Goal: Use online tool/utility: Utilize a website feature to perform a specific function

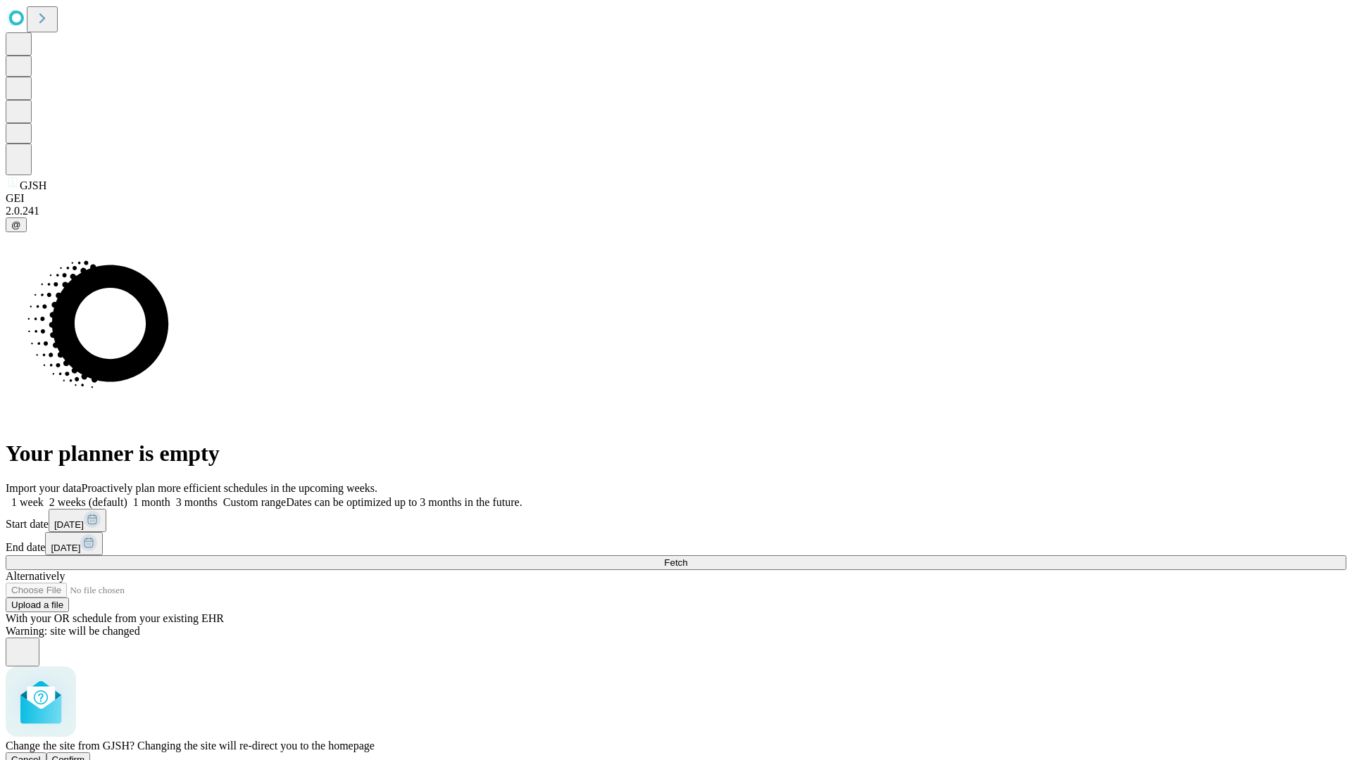
click at [85, 755] on span "Confirm" at bounding box center [68, 760] width 33 height 11
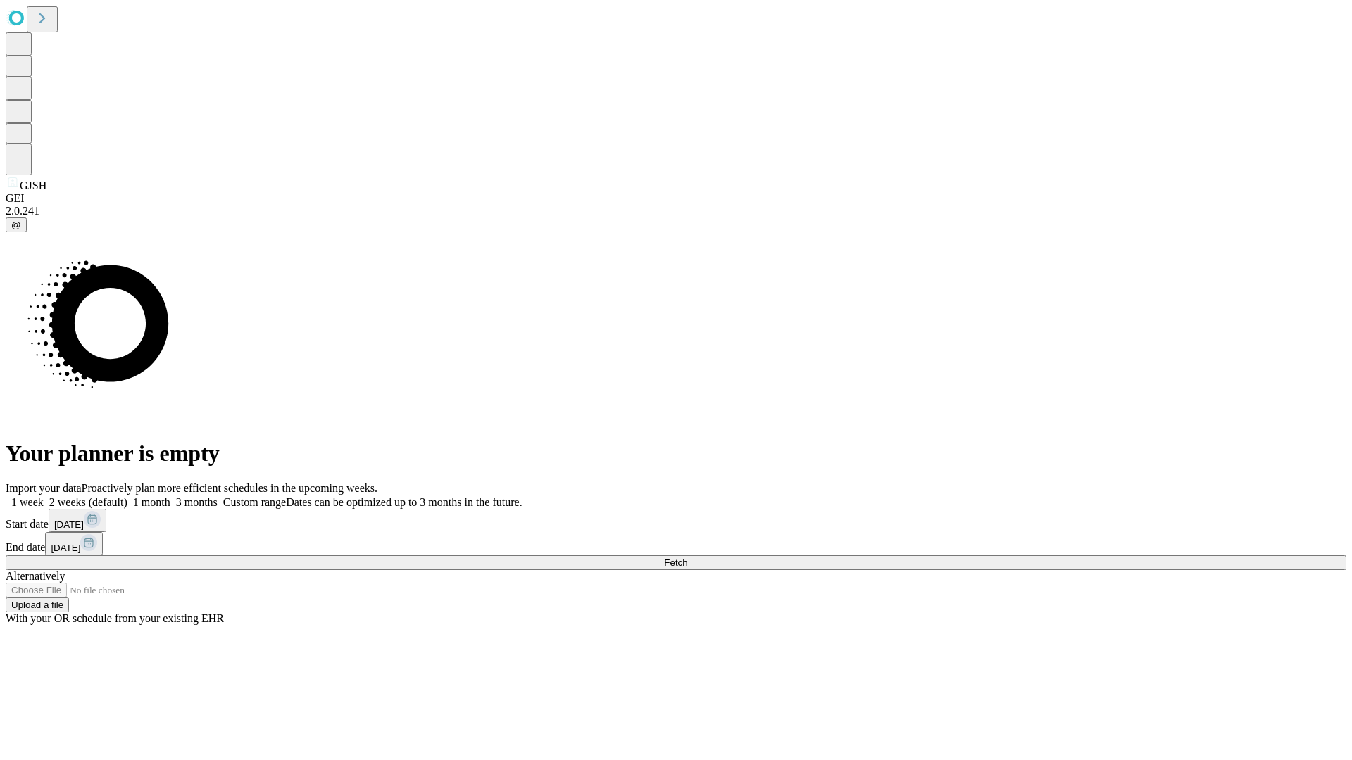
click at [170, 496] on label "1 month" at bounding box center [148, 502] width 43 height 12
click at [687, 558] on span "Fetch" at bounding box center [675, 563] width 23 height 11
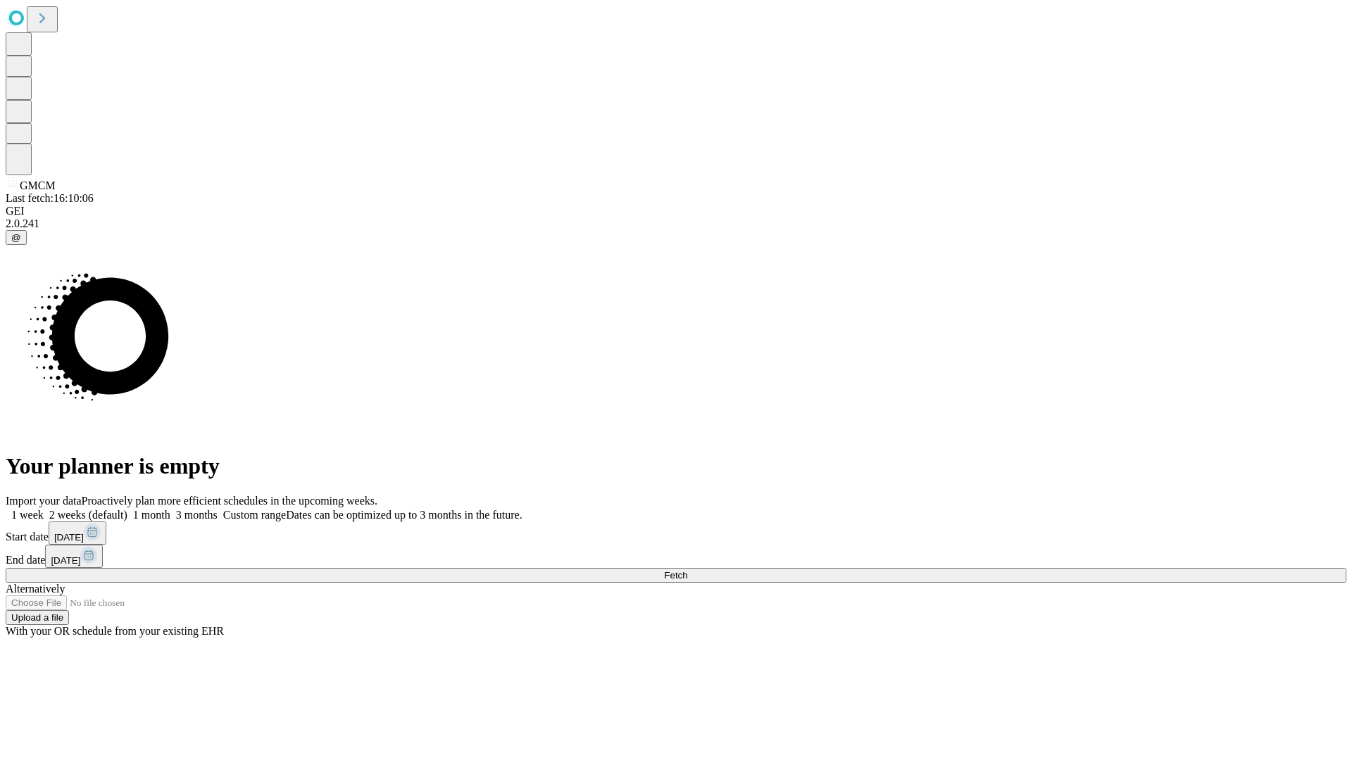
click at [170, 509] on label "1 month" at bounding box center [148, 515] width 43 height 12
click at [687, 570] on span "Fetch" at bounding box center [675, 575] width 23 height 11
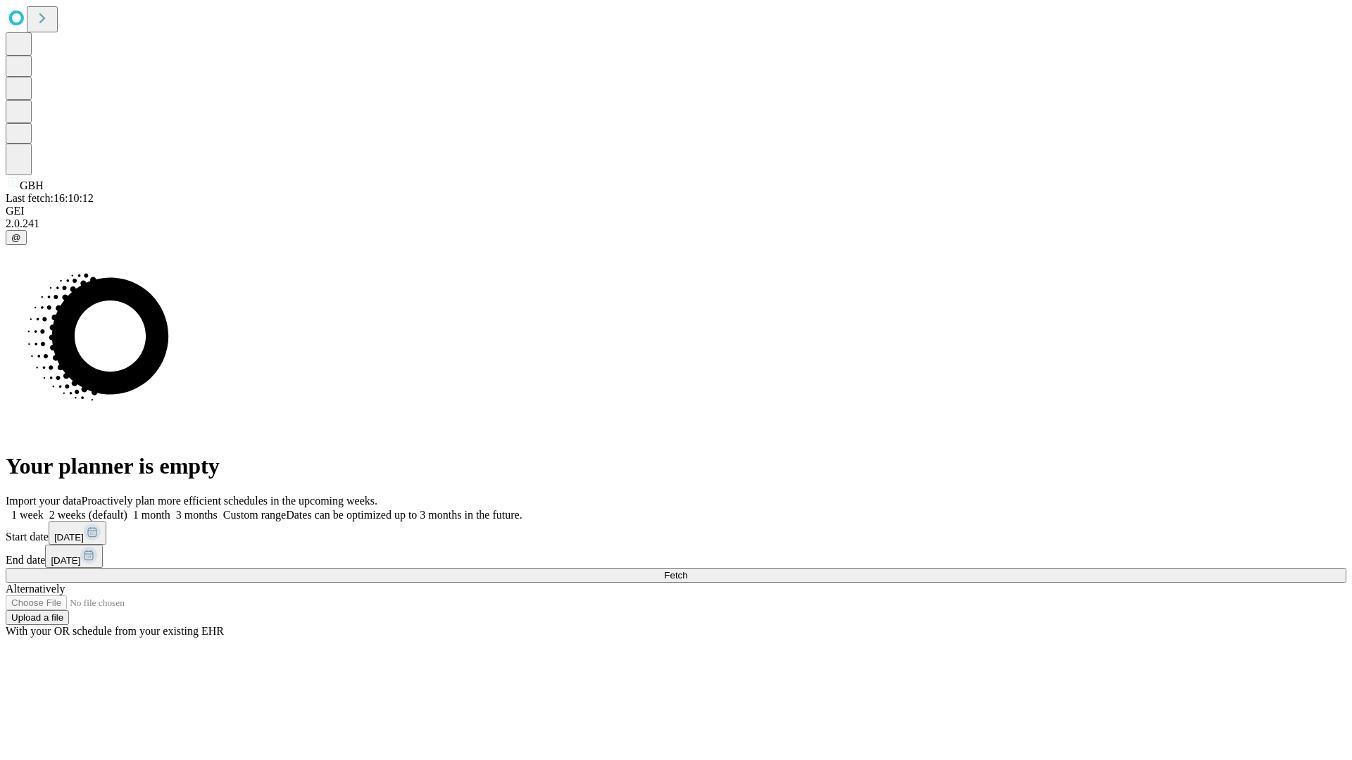
click at [687, 570] on span "Fetch" at bounding box center [675, 575] width 23 height 11
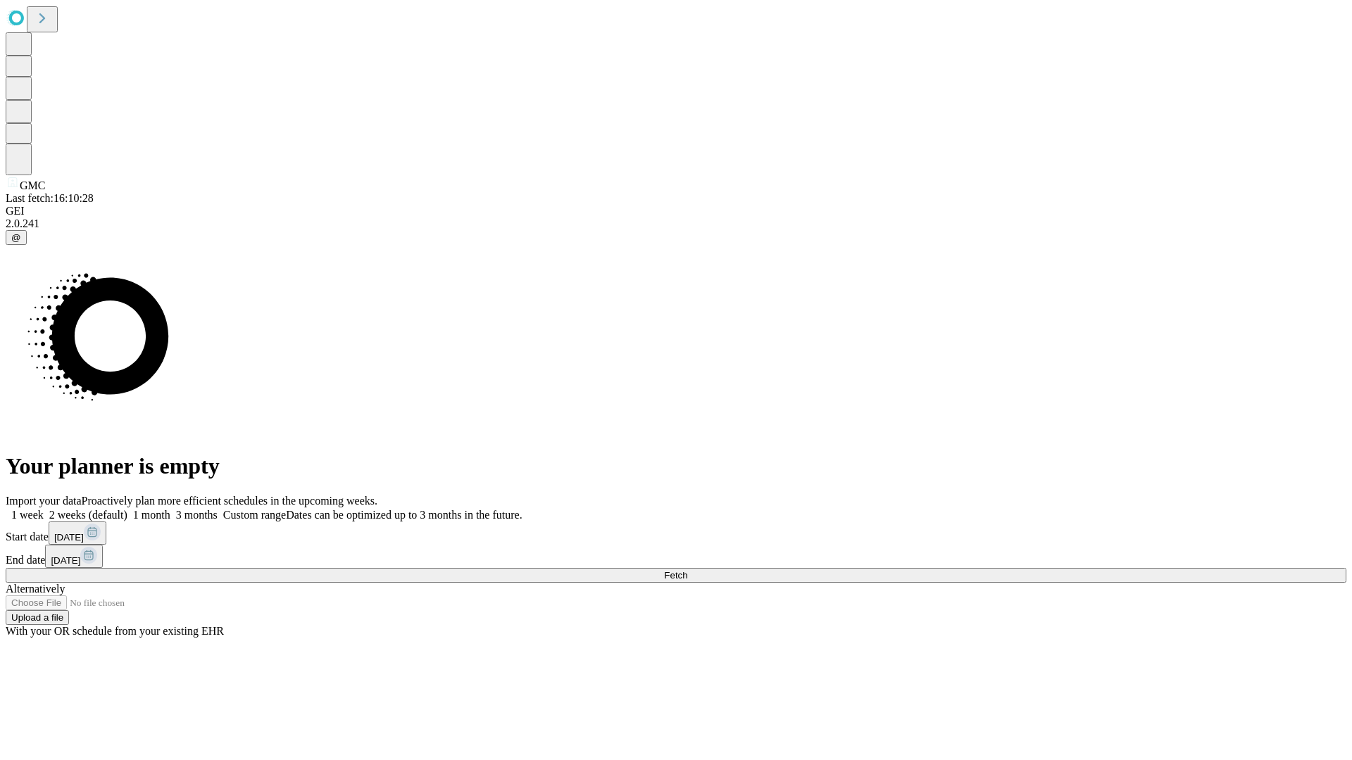
click at [170, 509] on label "1 month" at bounding box center [148, 515] width 43 height 12
click at [687, 570] on span "Fetch" at bounding box center [675, 575] width 23 height 11
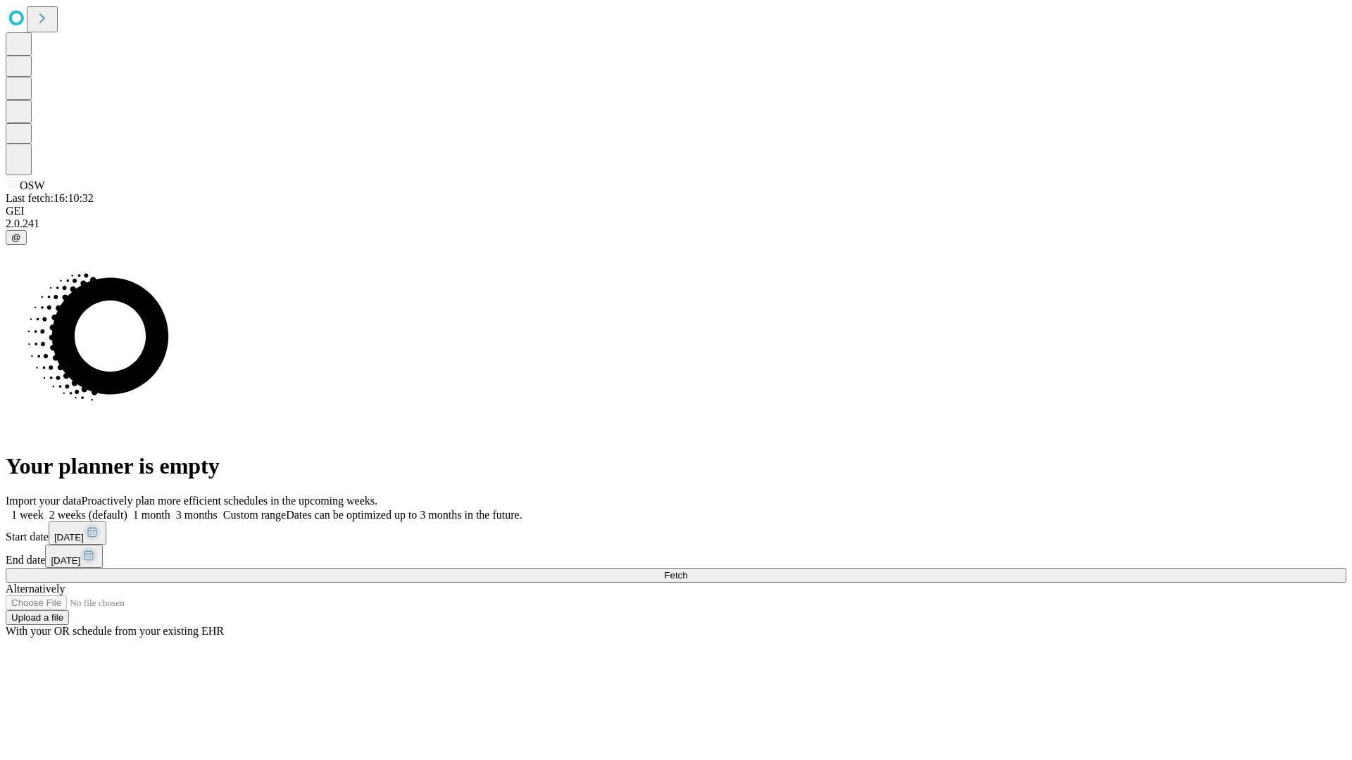
click at [170, 509] on label "1 month" at bounding box center [148, 515] width 43 height 12
click at [687, 570] on span "Fetch" at bounding box center [675, 575] width 23 height 11
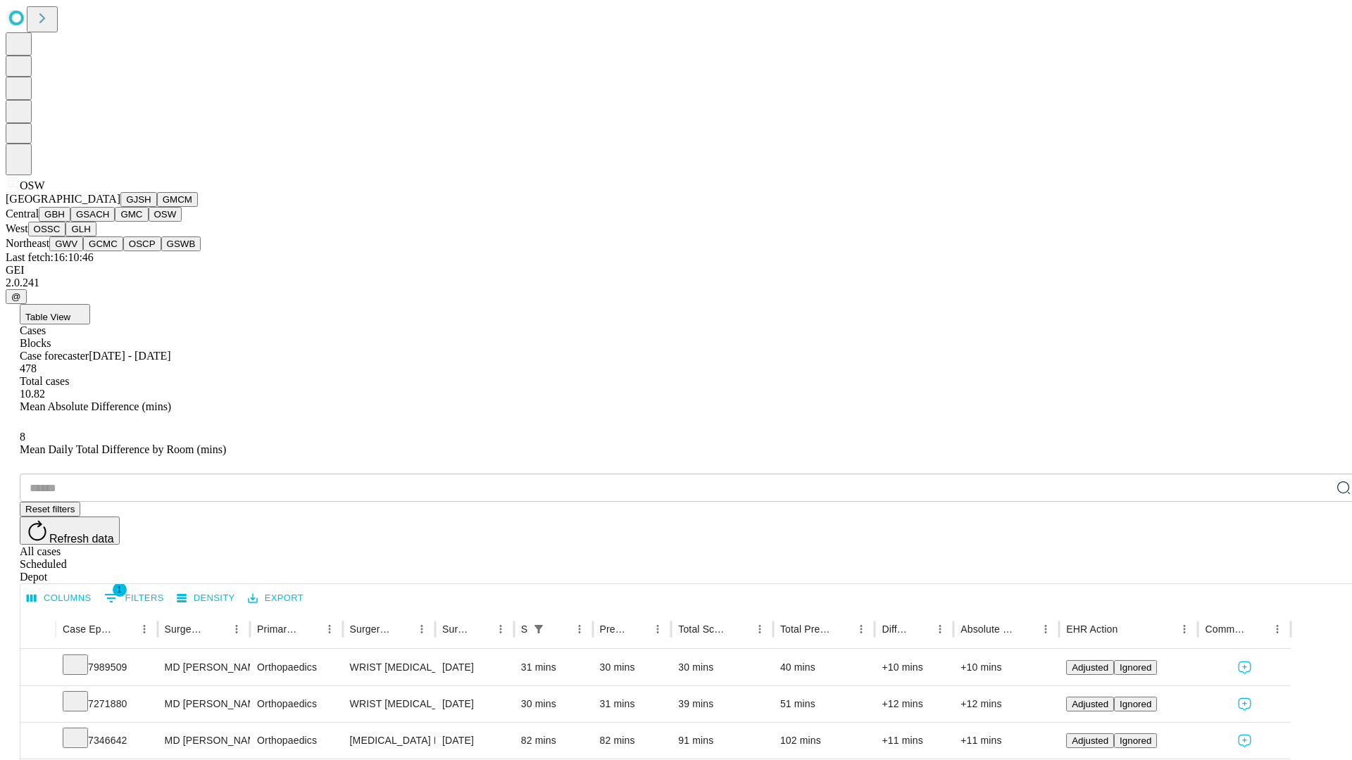
click at [66, 237] on button "OSSC" at bounding box center [47, 229] width 38 height 15
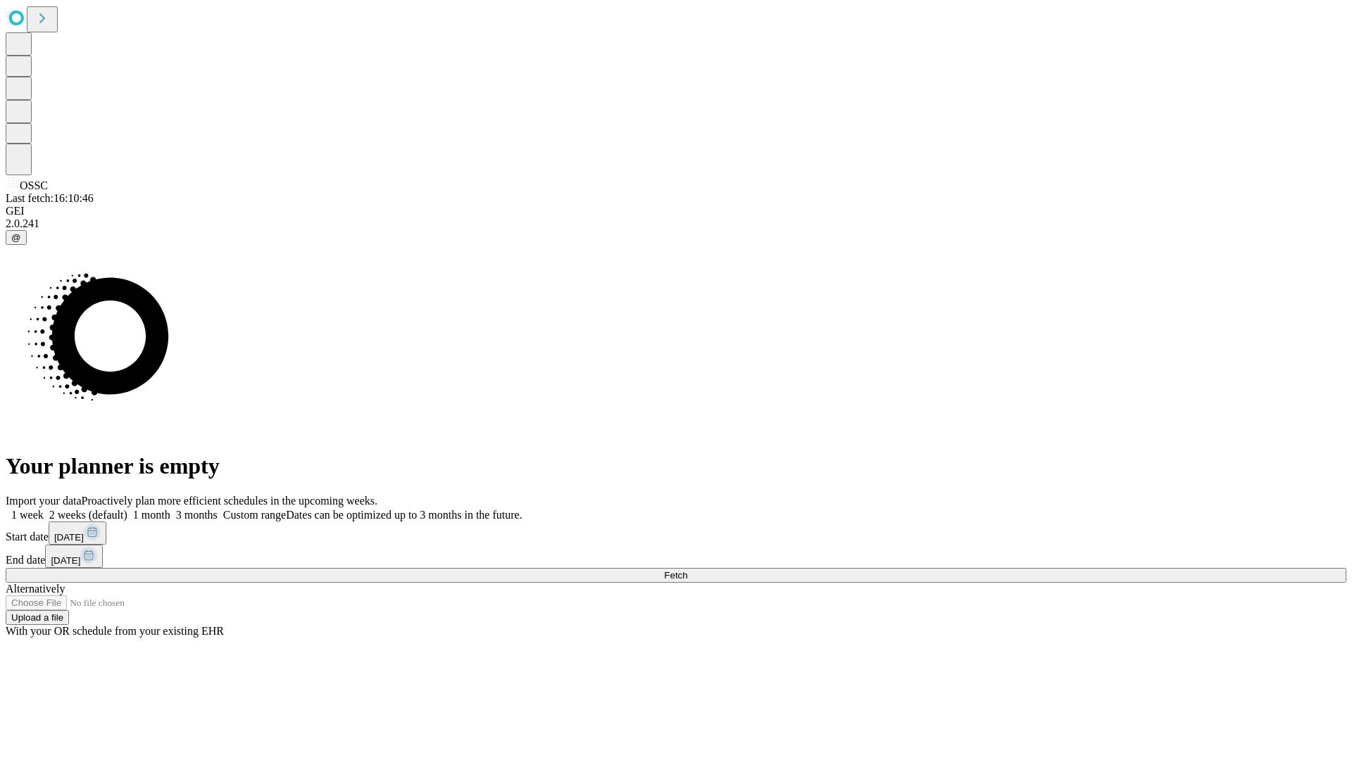
click at [170, 509] on label "1 month" at bounding box center [148, 515] width 43 height 12
click at [687, 570] on span "Fetch" at bounding box center [675, 575] width 23 height 11
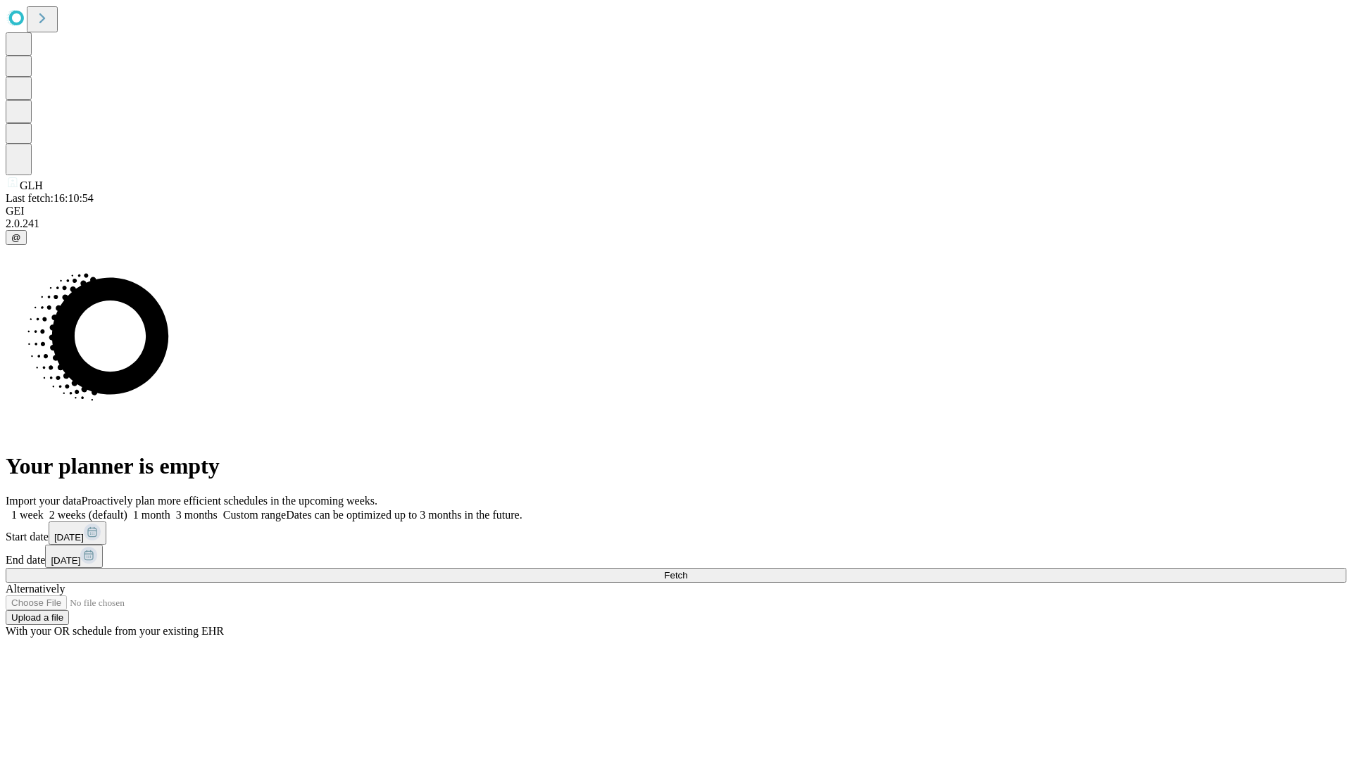
click at [687, 570] on span "Fetch" at bounding box center [675, 575] width 23 height 11
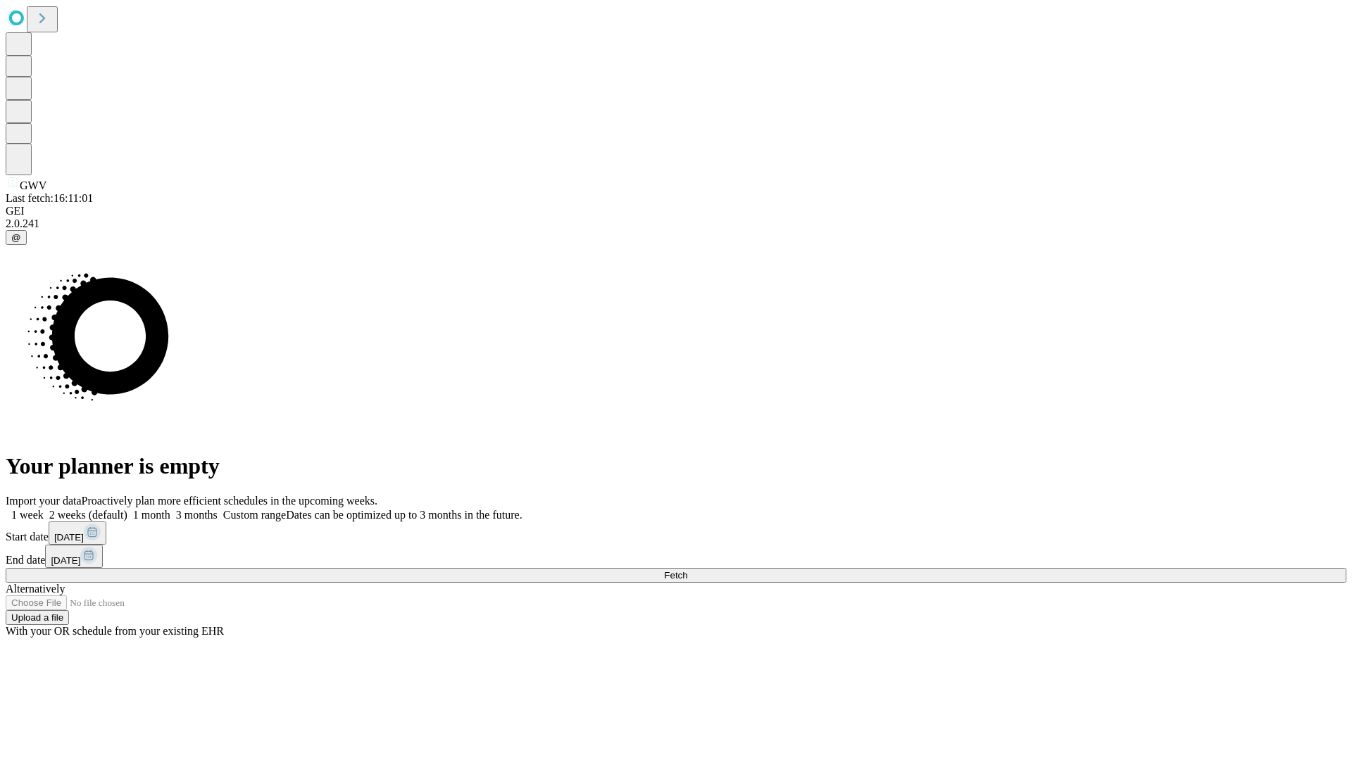
click at [170, 509] on label "1 month" at bounding box center [148, 515] width 43 height 12
click at [687, 570] on span "Fetch" at bounding box center [675, 575] width 23 height 11
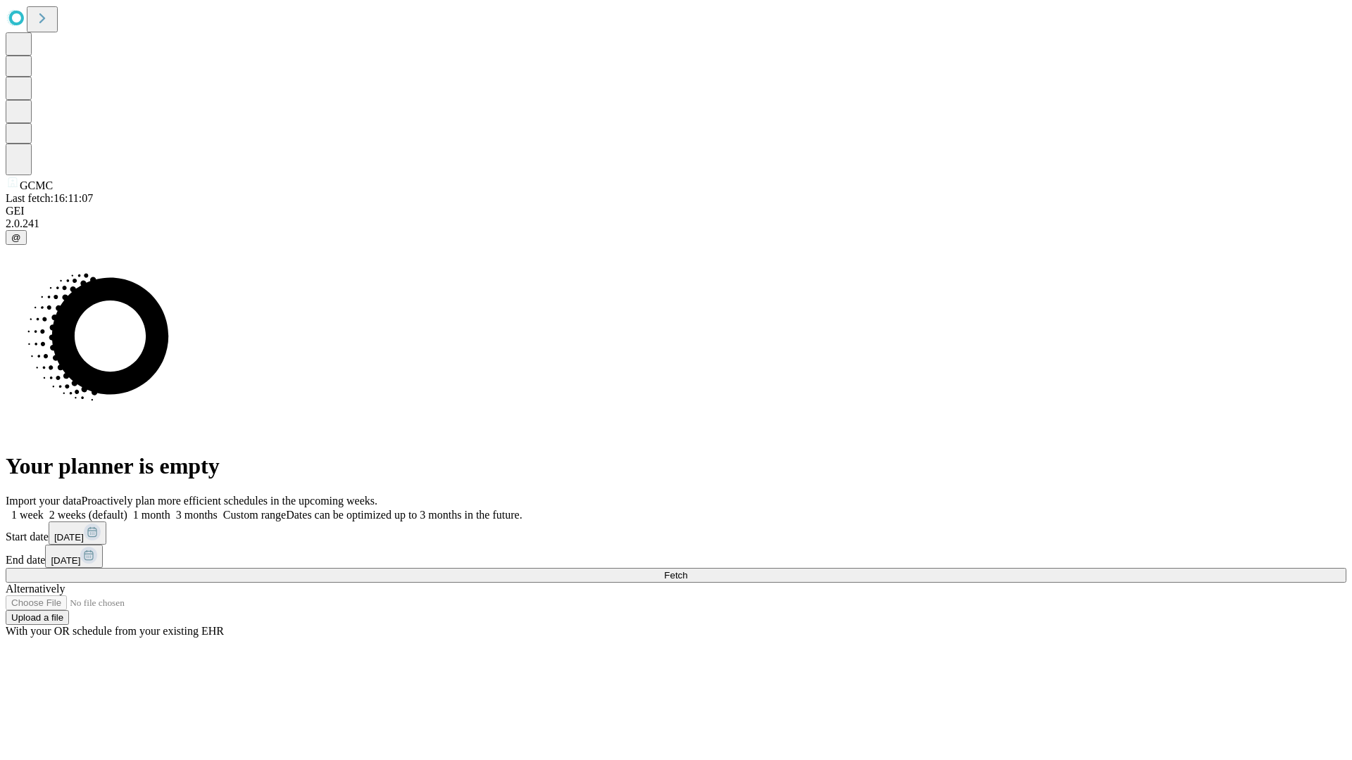
click at [170, 509] on label "1 month" at bounding box center [148, 515] width 43 height 12
click at [687, 570] on span "Fetch" at bounding box center [675, 575] width 23 height 11
